Goal: Find contact information: Find contact information

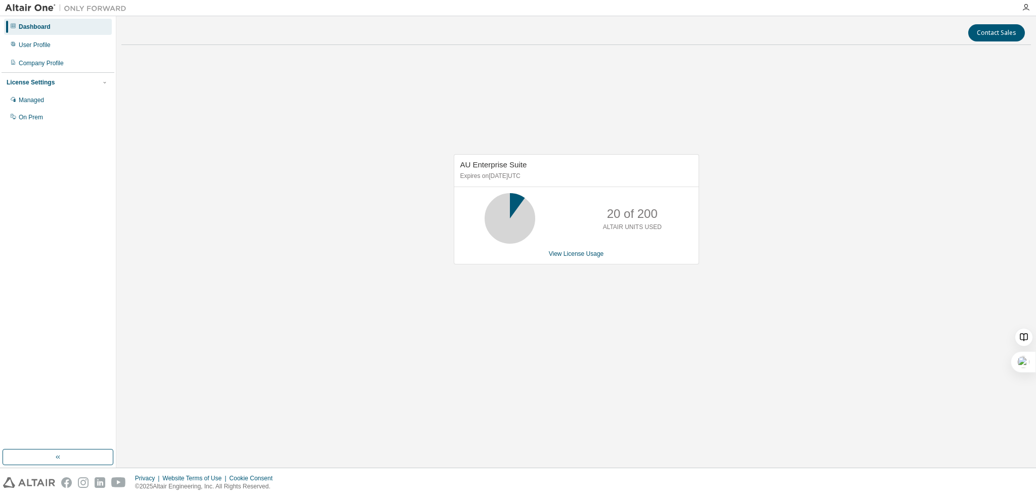
click at [352, 378] on div "Contact Sales AU Enterprise Suite Expires on August 12, 2025 UTC 20 of 200 ALTA…" at bounding box center [575, 242] width 909 height 442
click at [444, 308] on div "AU Enterprise Suite Expires on [DATE] UTC 0 of 200 ALTAIR UNITS USED View Licen…" at bounding box center [575, 214] width 909 height 323
click at [443, 310] on div "AU Enterprise Suite Expires on [DATE] UTC 0 of 200 ALTAIR UNITS USED View Licen…" at bounding box center [575, 214] width 909 height 323
click at [546, 291] on div "AU Enterprise Suite Expires on [DATE] UTC 0 of 200 ALTAIR UNITS USED View Licen…" at bounding box center [575, 214] width 909 height 323
drag, startPoint x: 507, startPoint y: 220, endPoint x: 531, endPoint y: 221, distance: 23.8
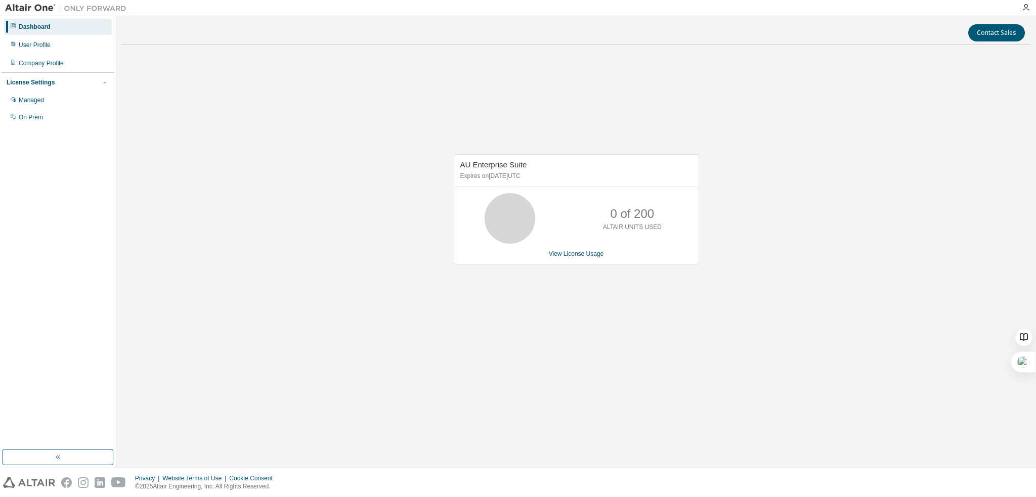
click at [530, 222] on icon at bounding box center [509, 218] width 61 height 51
